Goal: Task Accomplishment & Management: Complete application form

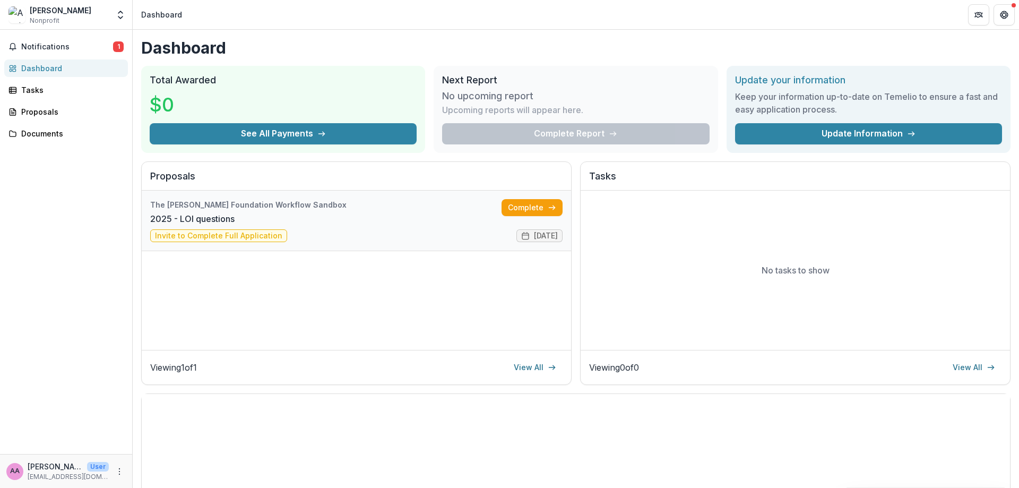
click at [235, 217] on link "2025 - LOI questions" at bounding box center [192, 218] width 84 height 13
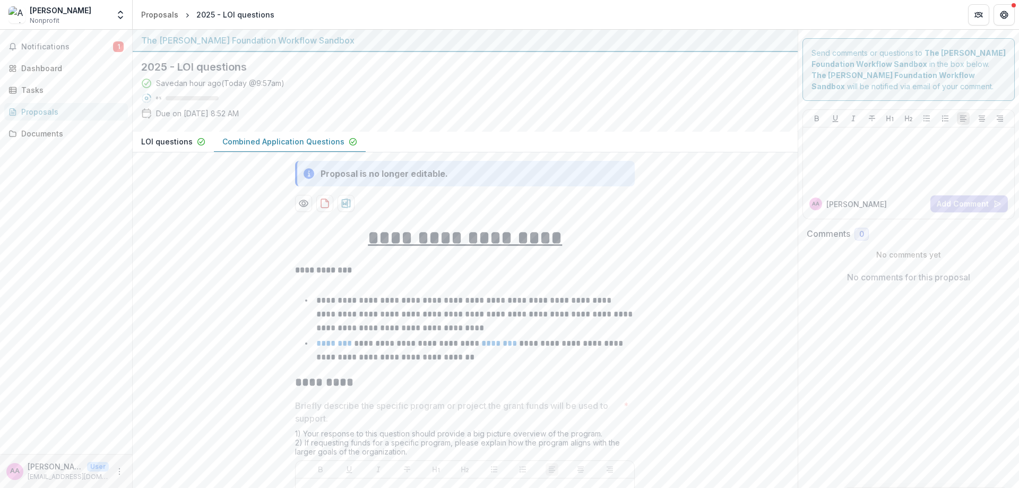
click at [385, 173] on div "Proposal is no longer editable." at bounding box center [384, 173] width 127 height 13
click at [488, 182] on div "Proposal is no longer editable." at bounding box center [465, 173] width 340 height 25
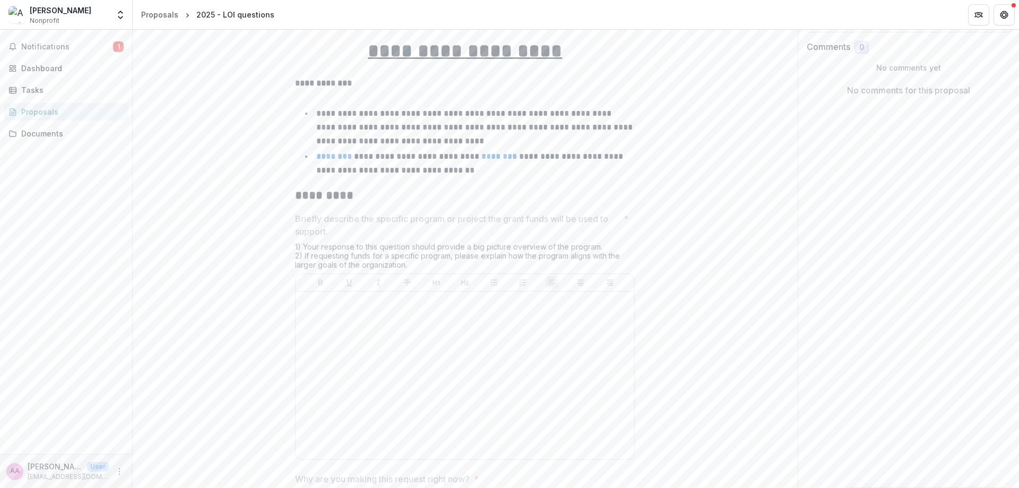
scroll to position [195, 0]
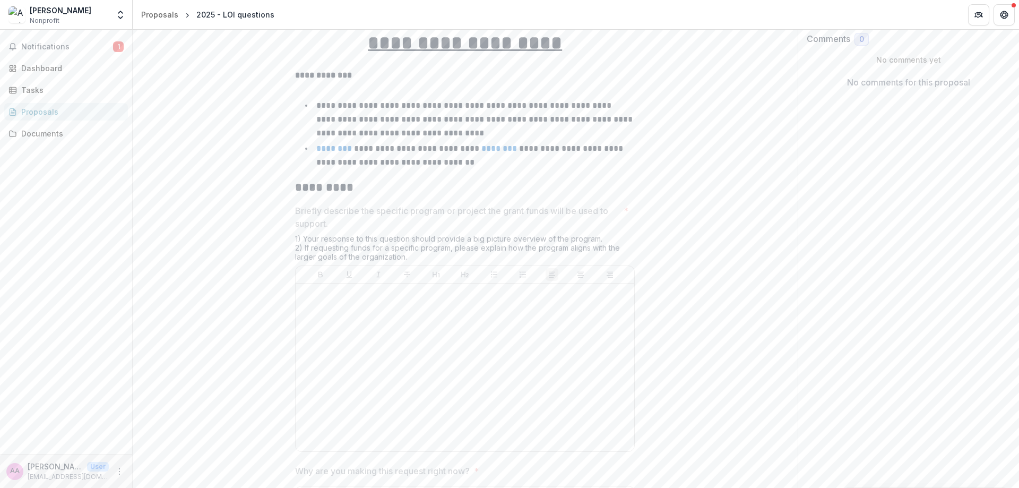
click at [473, 360] on div at bounding box center [465, 367] width 330 height 159
drag, startPoint x: 416, startPoint y: 321, endPoint x: 410, endPoint y: 321, distance: 5.8
click at [416, 323] on div at bounding box center [465, 367] width 330 height 159
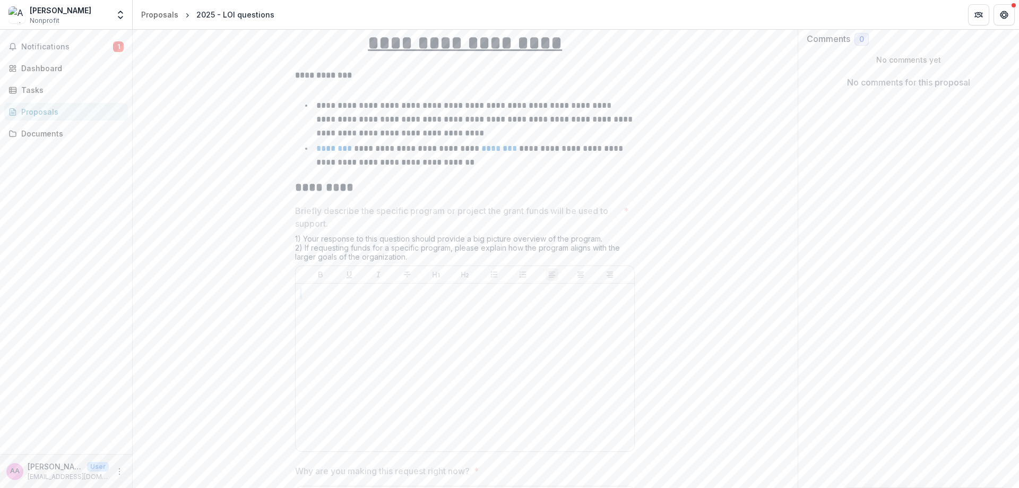
click at [333, 289] on p at bounding box center [465, 294] width 330 height 12
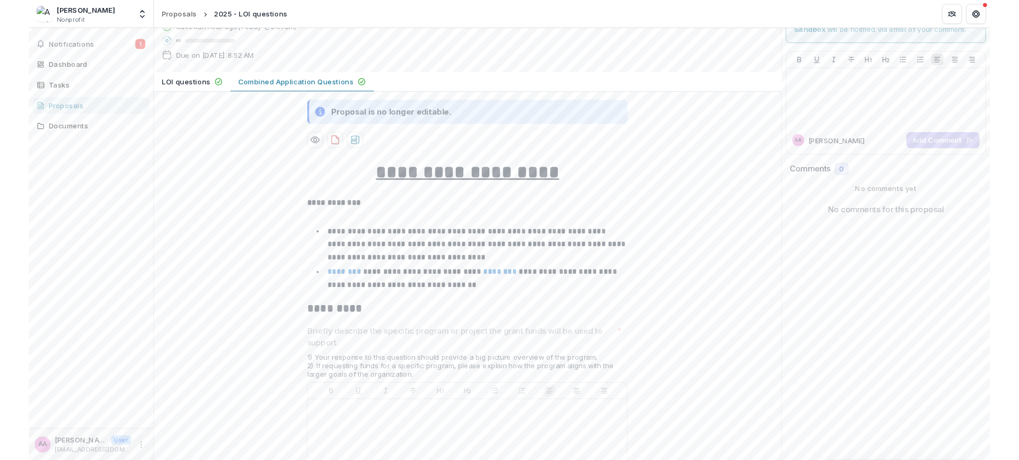
scroll to position [0, 0]
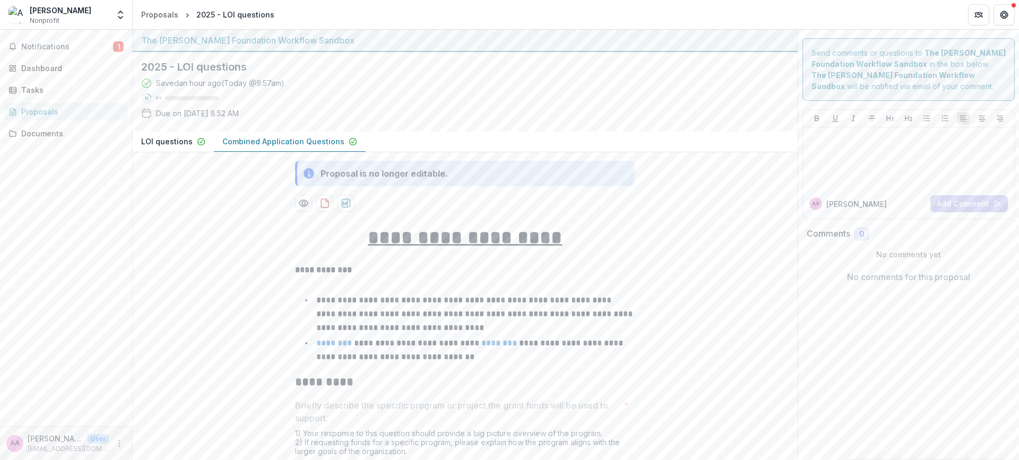
click at [171, 138] on p "LOI questions" at bounding box center [166, 141] width 51 height 11
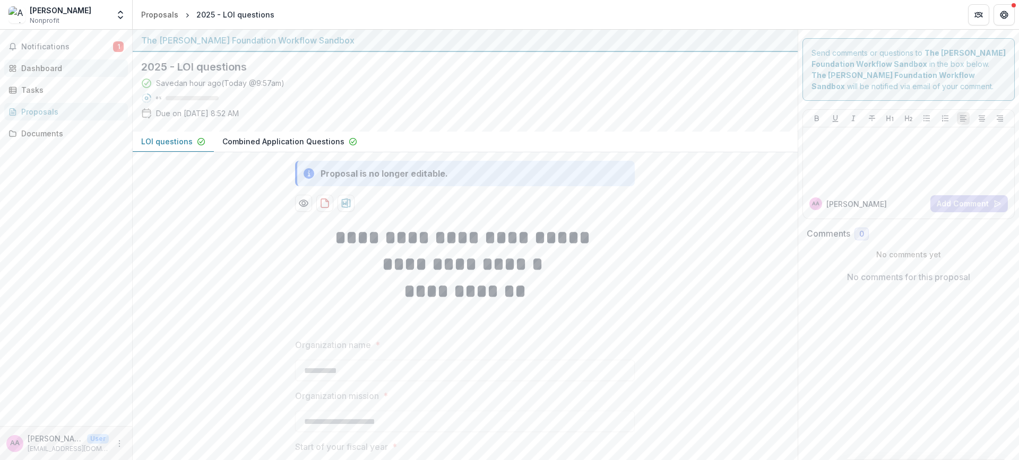
click at [45, 64] on div "Dashboard" at bounding box center [70, 68] width 98 height 11
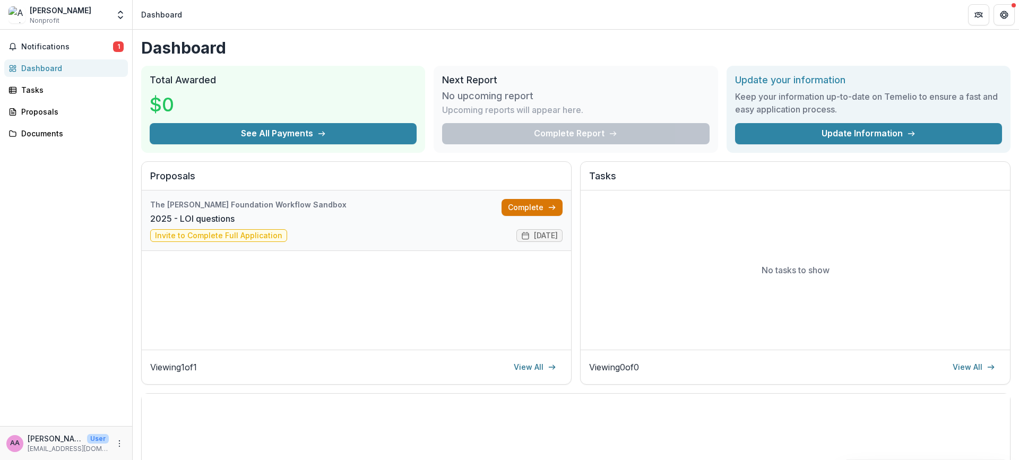
click at [528, 207] on link "Complete" at bounding box center [532, 207] width 61 height 17
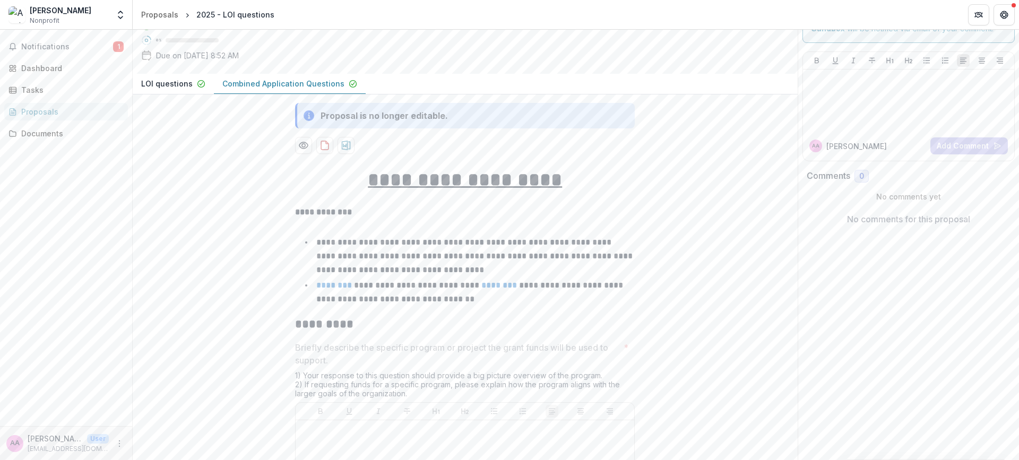
scroll to position [116, 0]
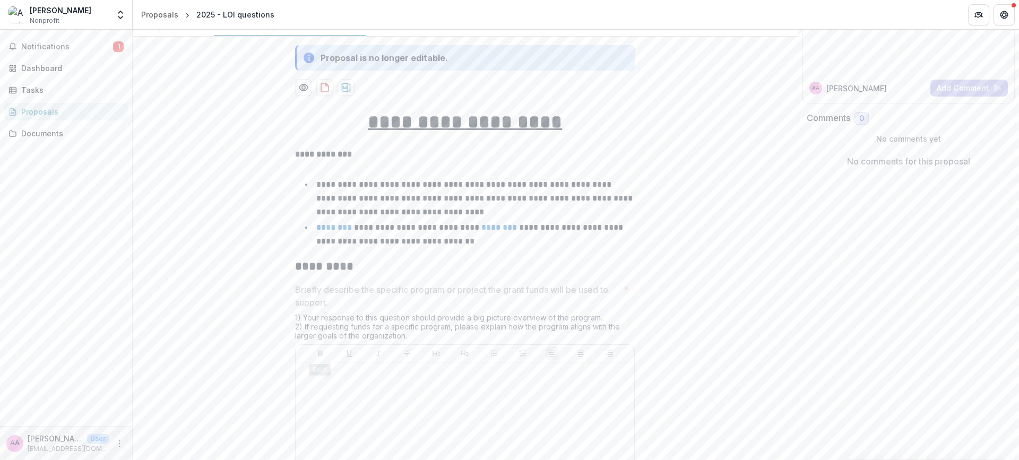
click at [345, 377] on p at bounding box center [465, 373] width 330 height 12
drag, startPoint x: 304, startPoint y: 282, endPoint x: 386, endPoint y: 325, distance: 92.6
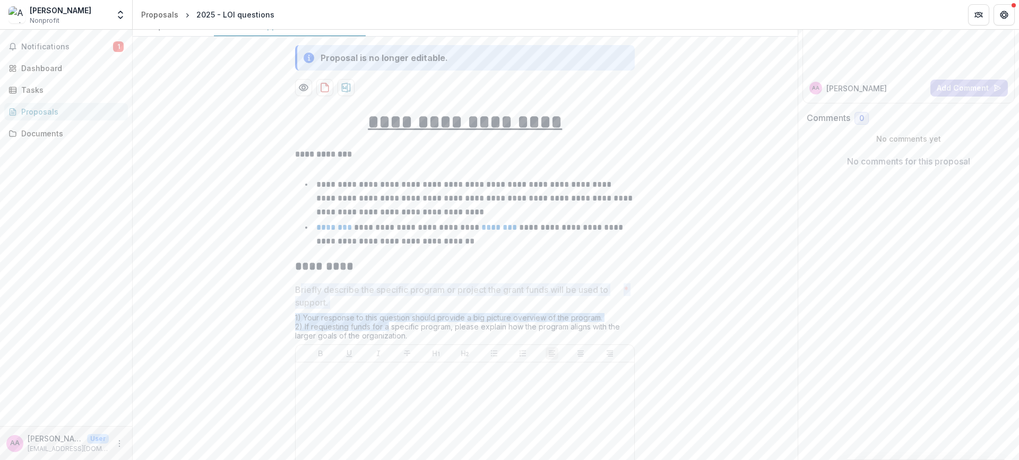
click at [372, 308] on p "Briefly describe the specific program or project the grant funds will be used t…" at bounding box center [457, 295] width 324 height 25
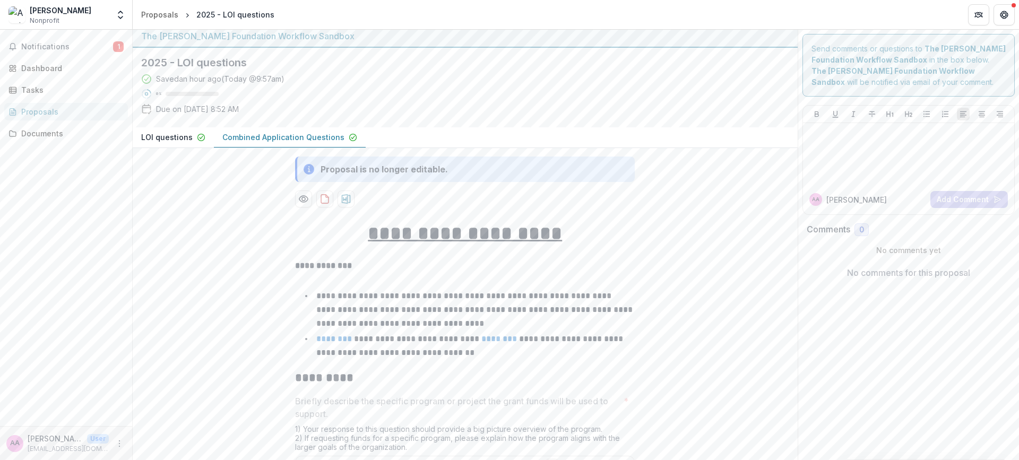
scroll to position [0, 0]
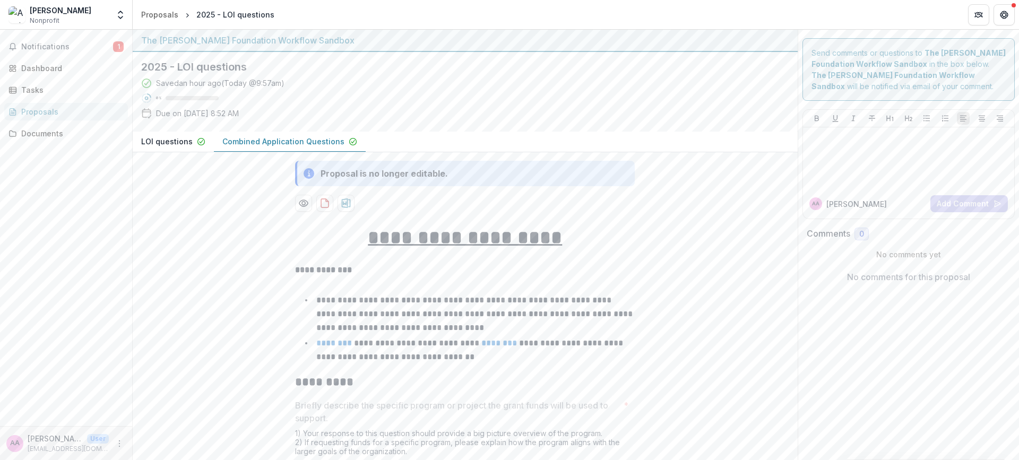
click at [192, 137] on div "LOI questions" at bounding box center [173, 141] width 64 height 11
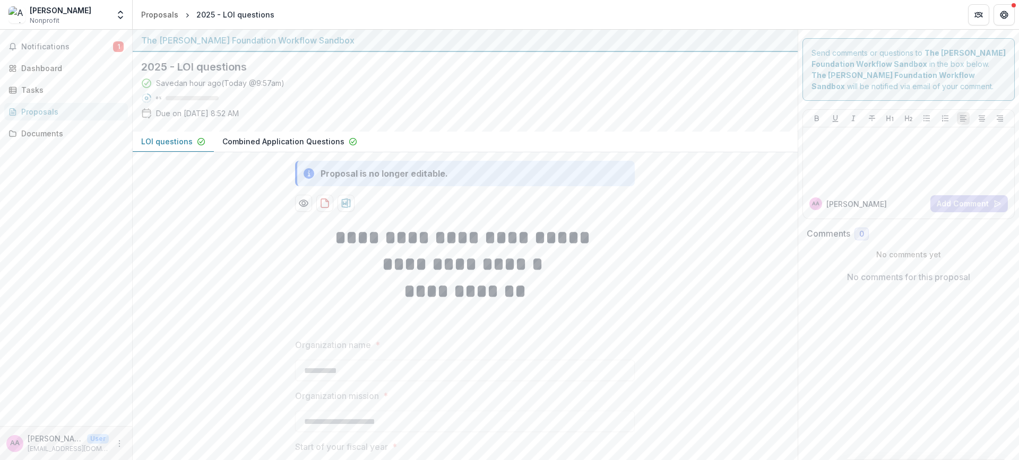
click at [255, 145] on p "Combined Application Questions" at bounding box center [283, 141] width 122 height 11
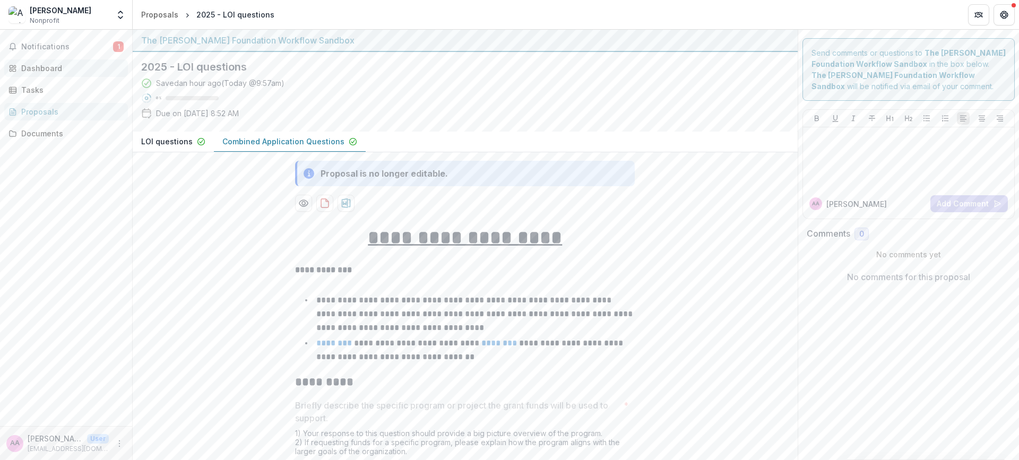
click at [64, 67] on div "Dashboard" at bounding box center [70, 68] width 98 height 11
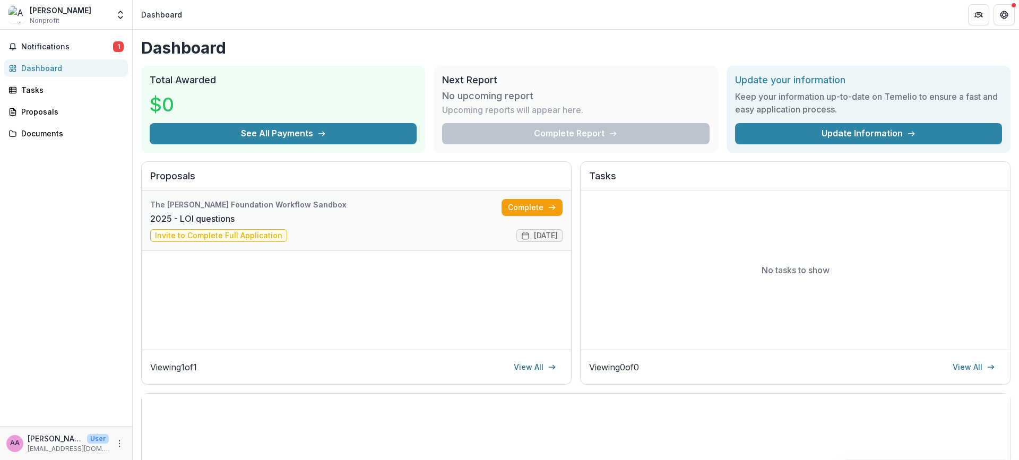
click at [235, 212] on link "2025 - LOI questions" at bounding box center [192, 218] width 84 height 13
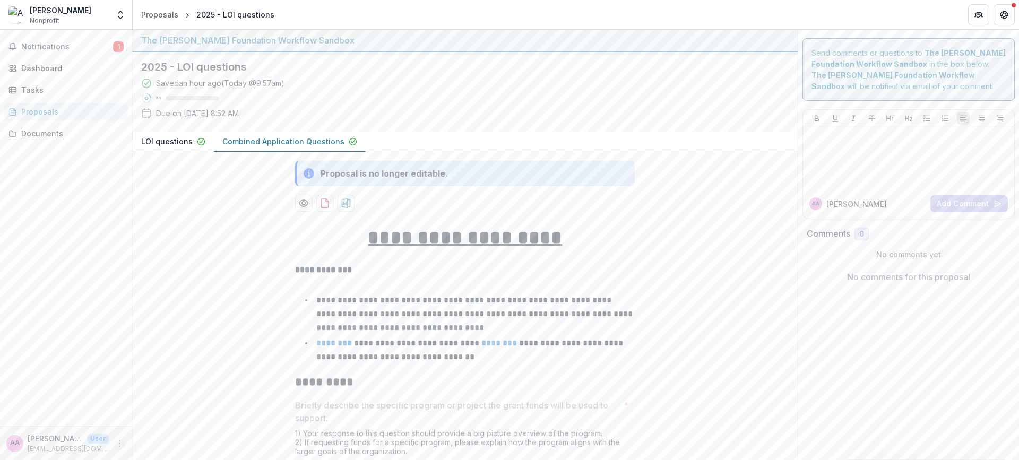
click at [118, 442] on icon "More" at bounding box center [119, 444] width 8 height 8
click at [162, 433] on button "Logout" at bounding box center [190, 439] width 114 height 18
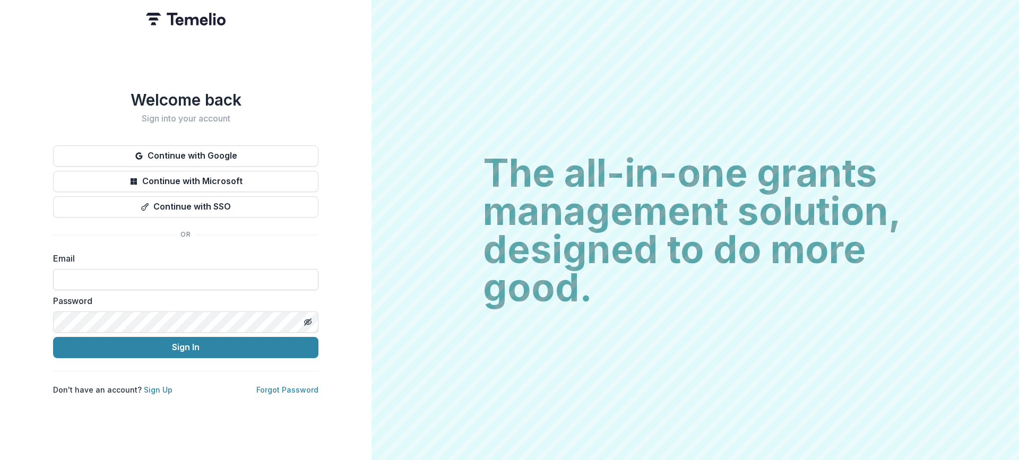
click at [82, 272] on input at bounding box center [185, 279] width 265 height 21
type input "**********"
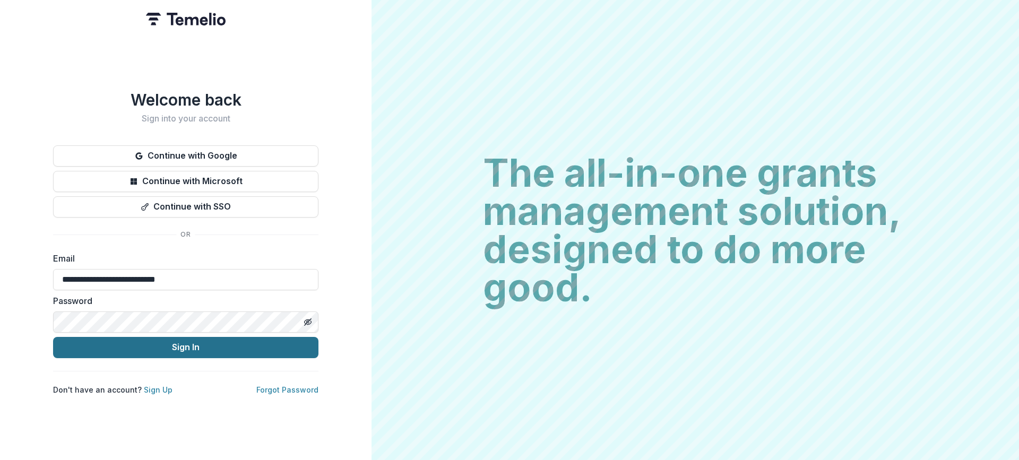
click at [114, 347] on button "Sign In" at bounding box center [185, 347] width 265 height 21
